Goal: Check status

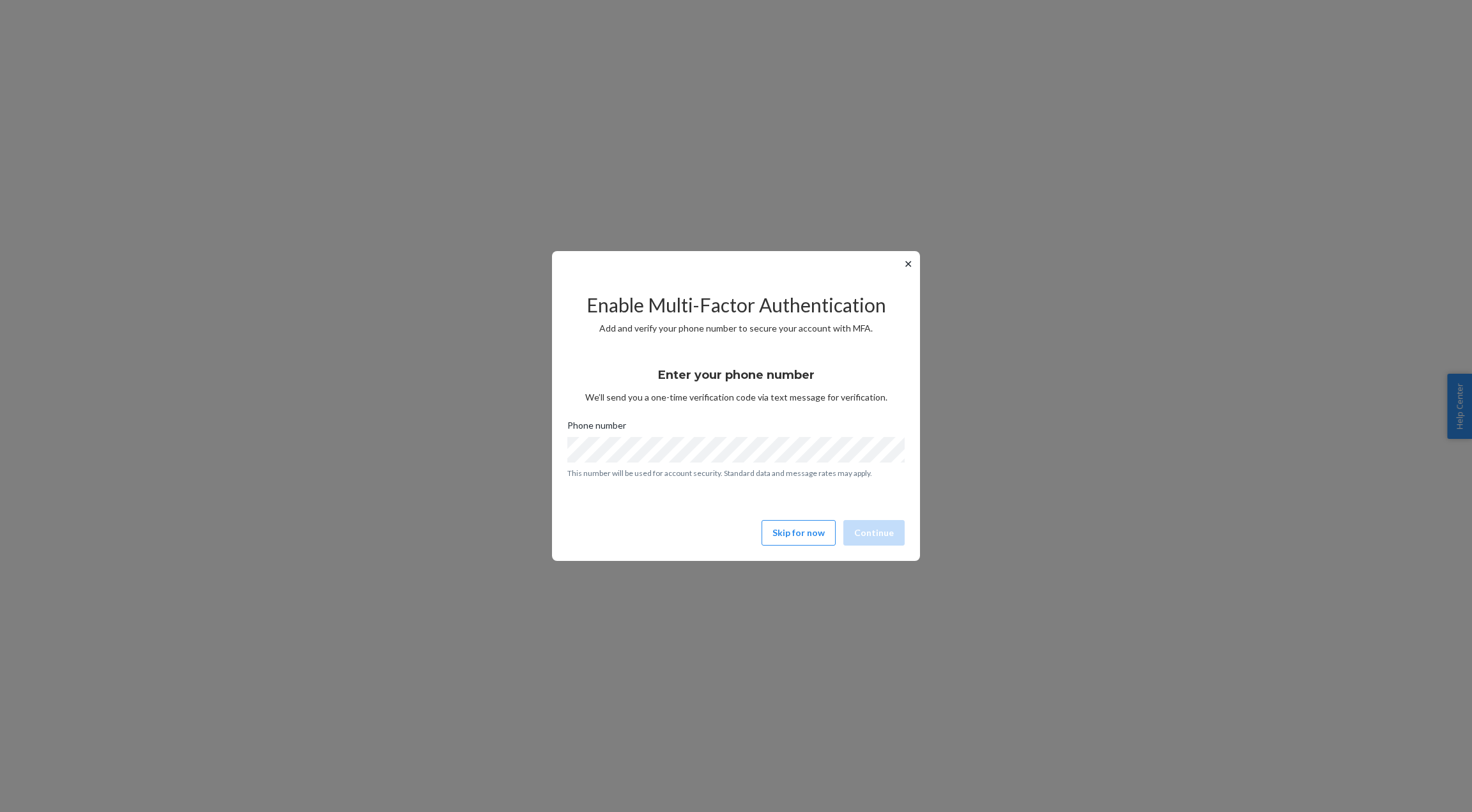
click at [823, 546] on div "Enable Multi-Factor Authentication Add and verify your phone number to secure y…" at bounding box center [736, 413] width 337 height 274
click at [813, 533] on button "Skip for now" at bounding box center [798, 533] width 74 height 26
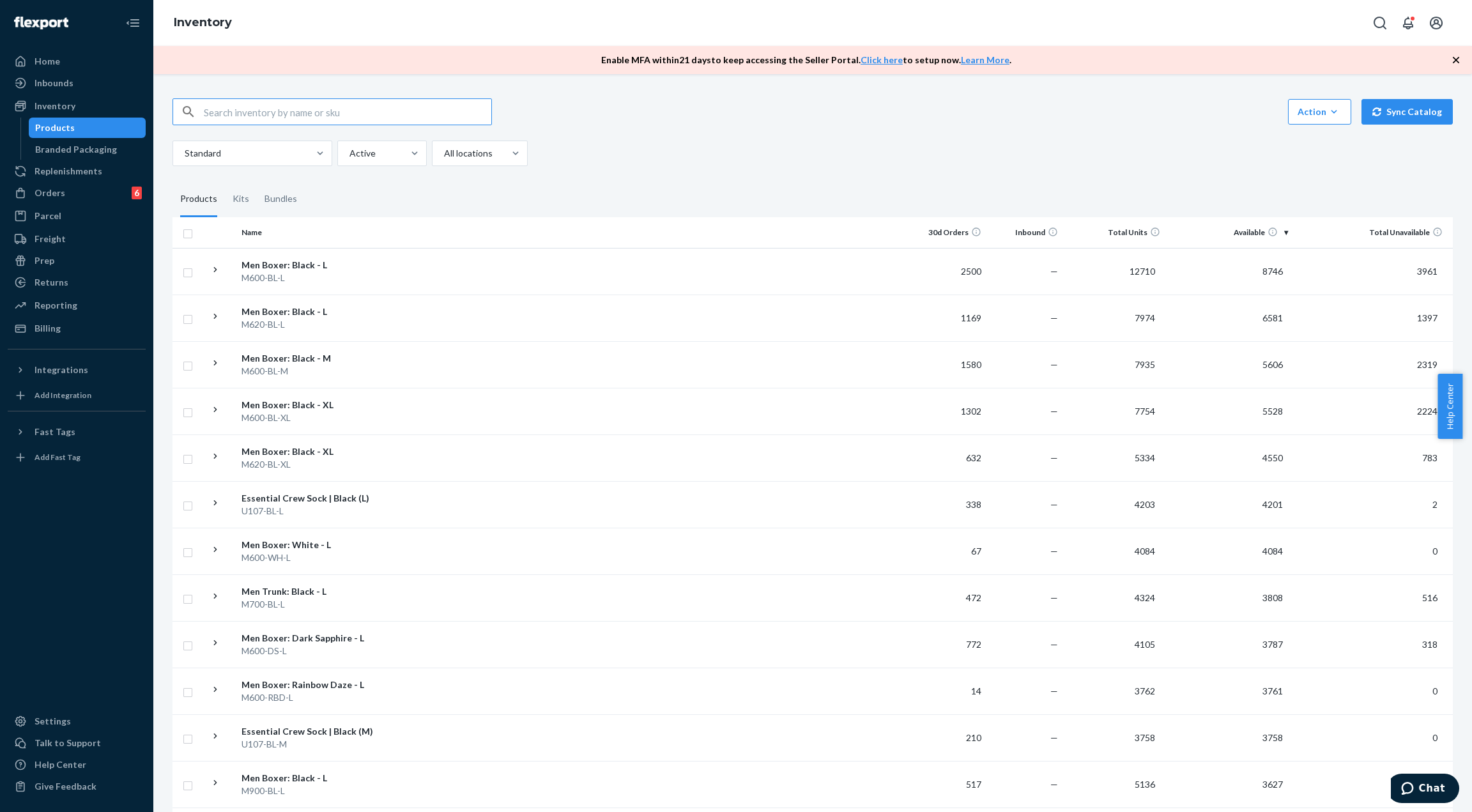
click at [324, 108] on input "text" at bounding box center [347, 112] width 287 height 26
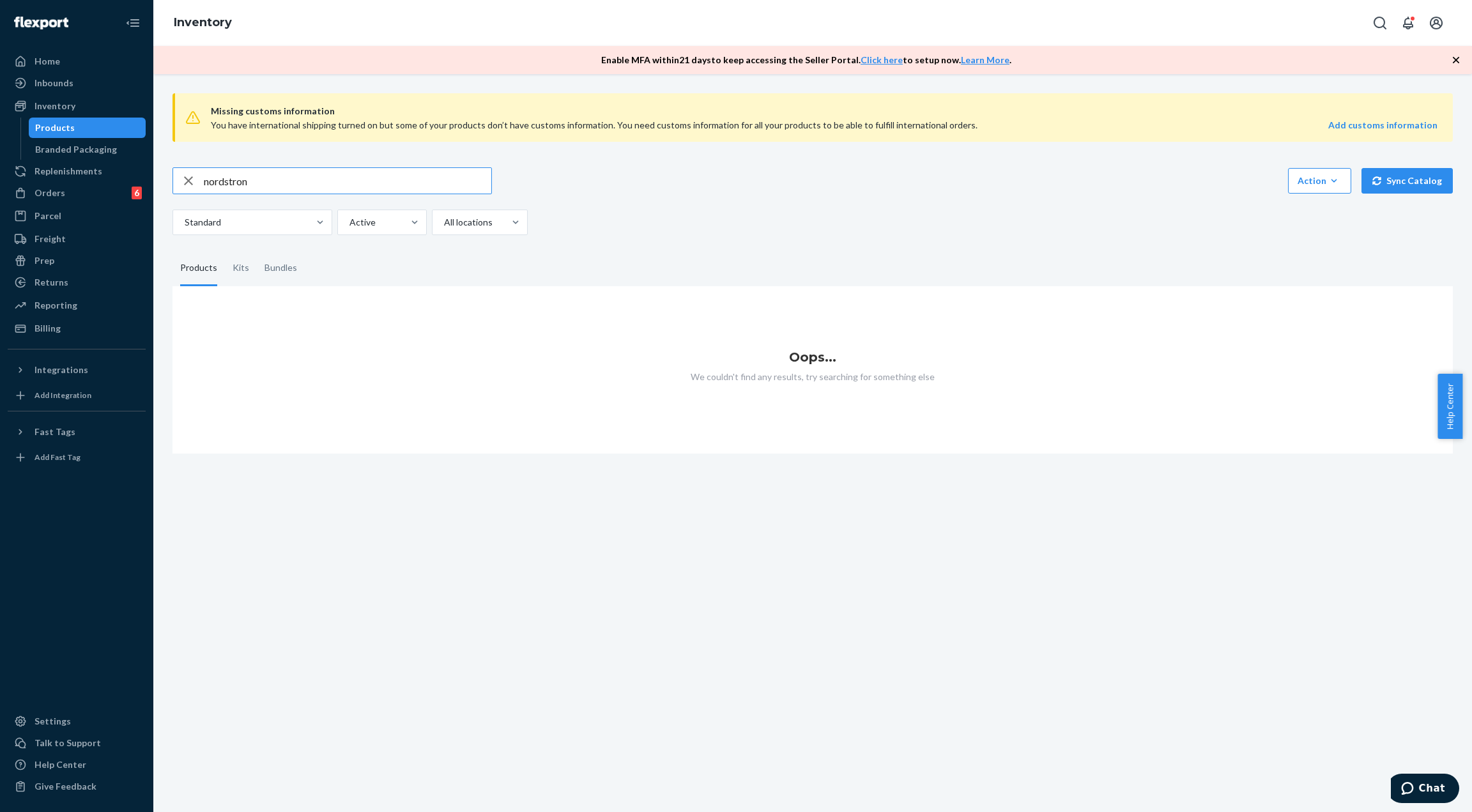
click at [350, 178] on input "nordstron" at bounding box center [347, 181] width 287 height 26
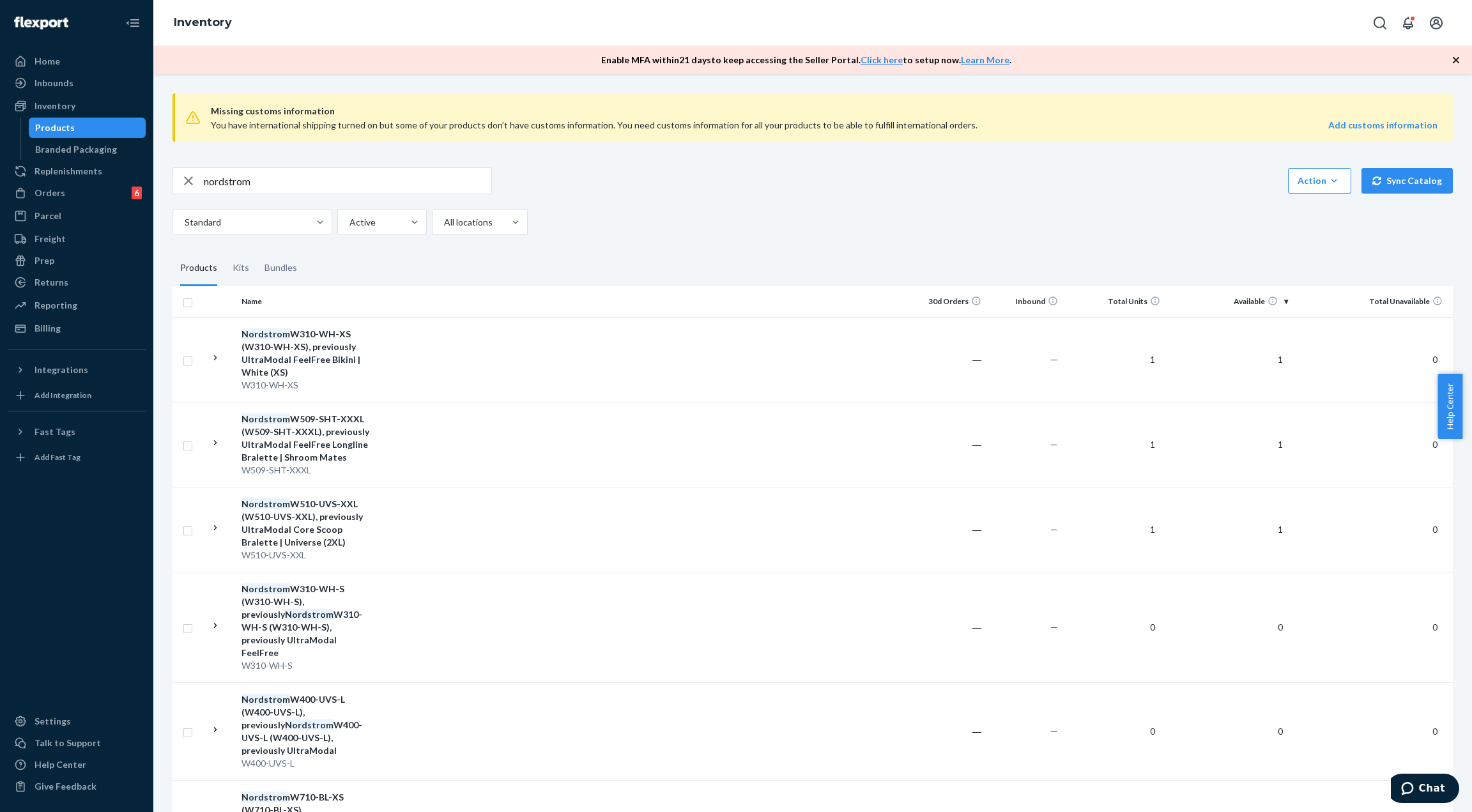
click at [287, 186] on input "nordstrom" at bounding box center [347, 181] width 287 height 26
type input "w310-wh-xs"
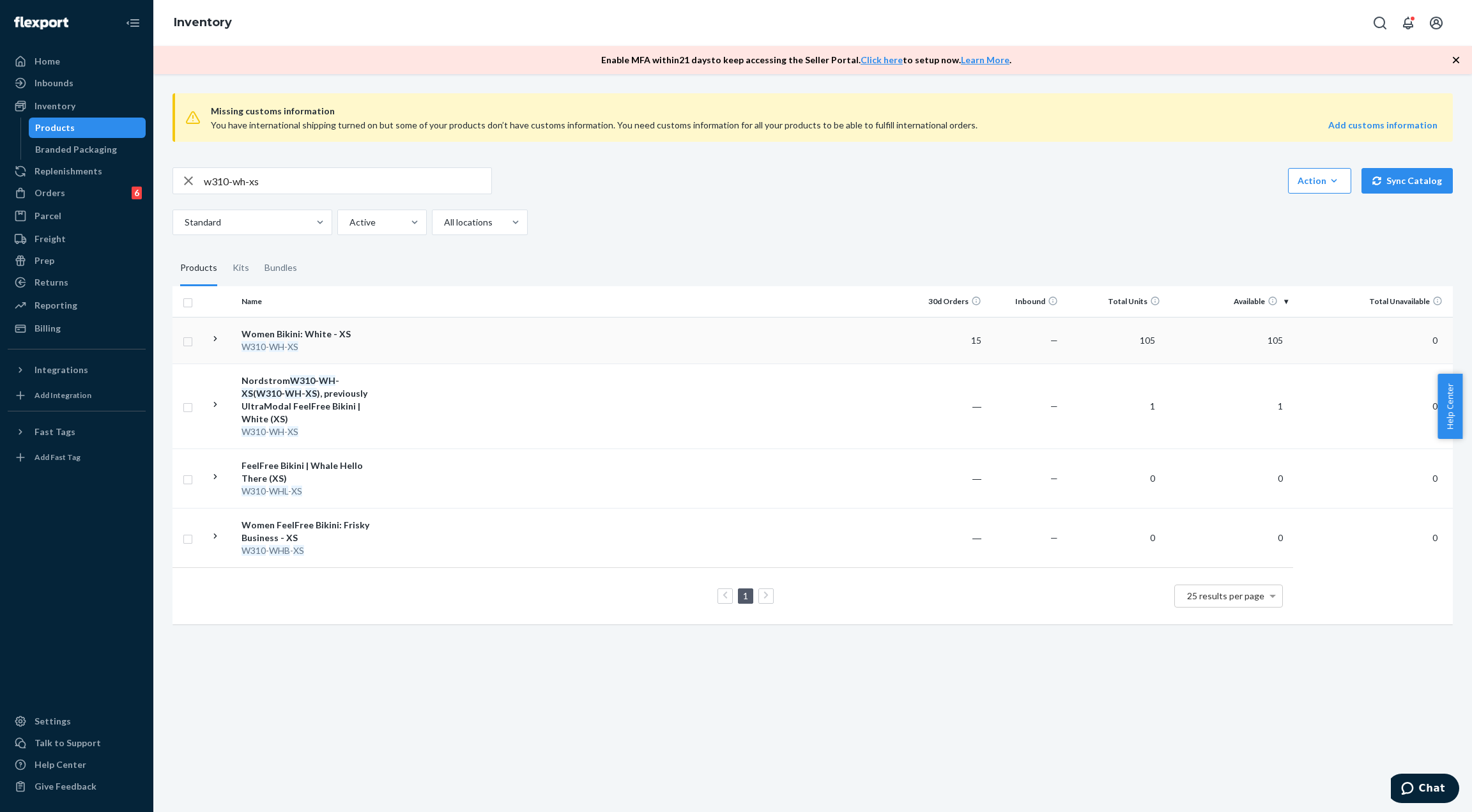
click at [319, 338] on div "Women Bikini: White - XS" at bounding box center [308, 334] width 134 height 13
drag, startPoint x: 260, startPoint y: 182, endPoint x: 155, endPoint y: 185, distance: 105.0
click at [155, 185] on div "Missing customs information You have international shipping turned on but some …" at bounding box center [812, 442] width 1319 height 737
